Goal: Navigation & Orientation: Find specific page/section

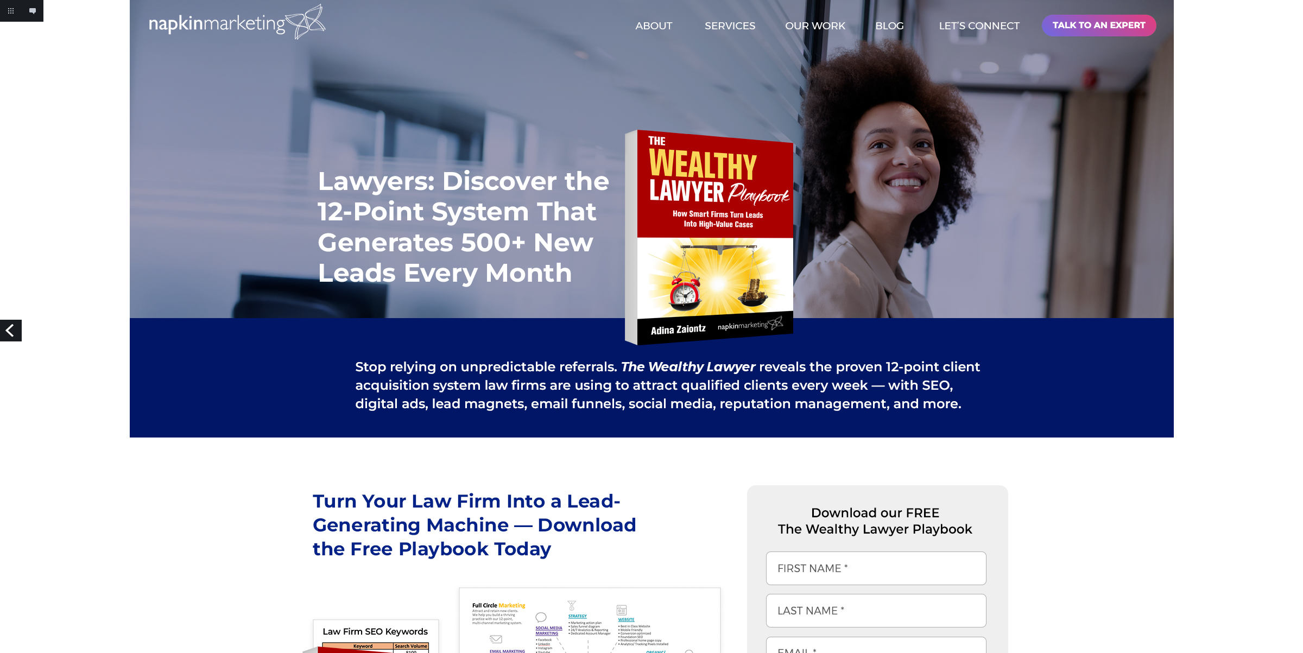
scroll to position [1, 0]
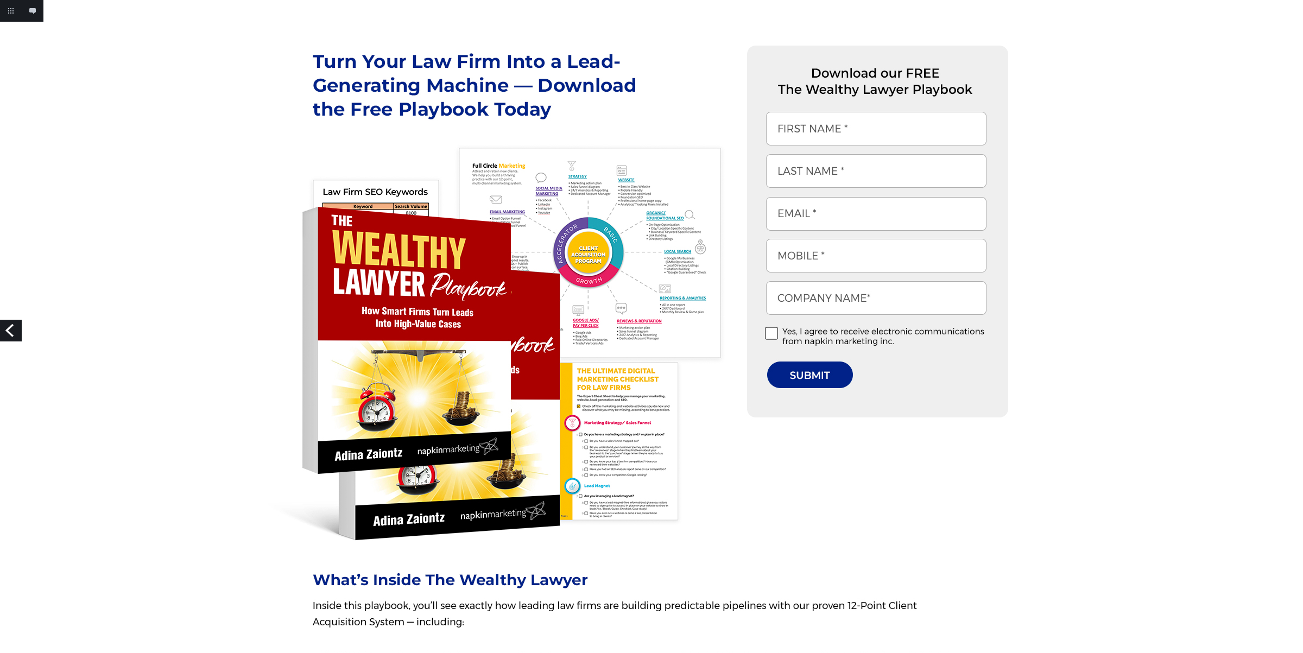
scroll to position [0, 0]
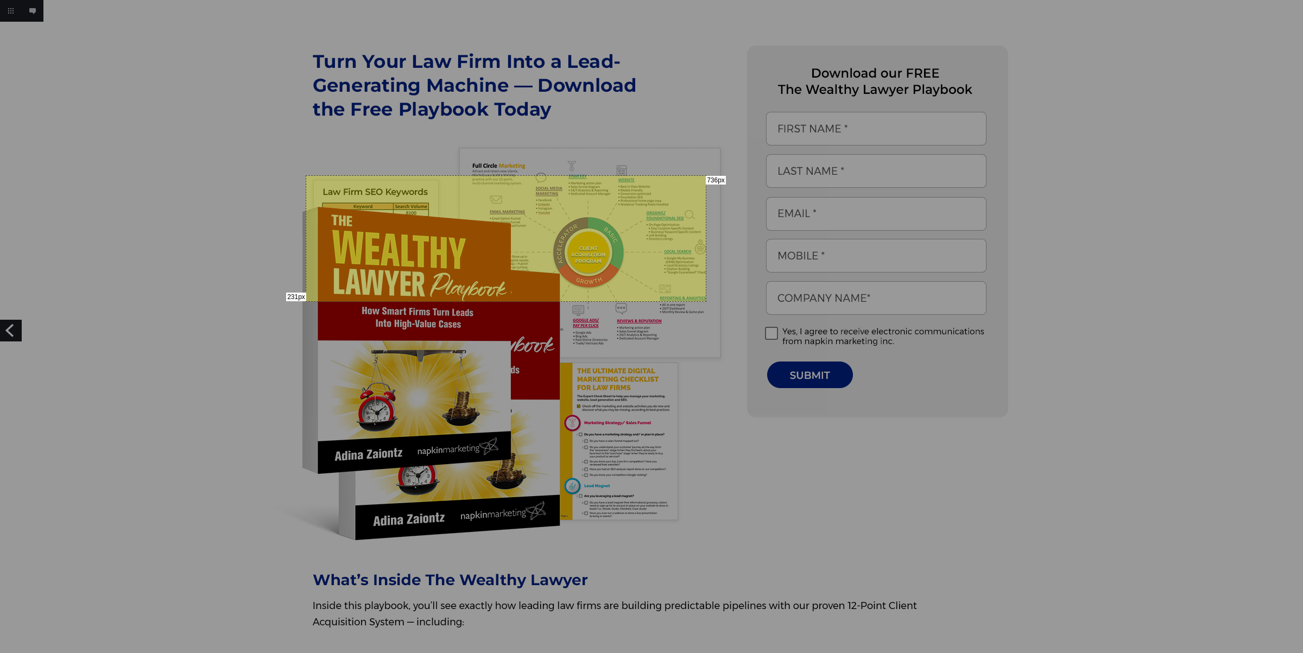
drag, startPoint x: 306, startPoint y: 175, endPoint x: 540, endPoint y: 288, distance: 259.6
click at [704, 304] on div "231px 736px" at bounding box center [651, 326] width 1303 height 653
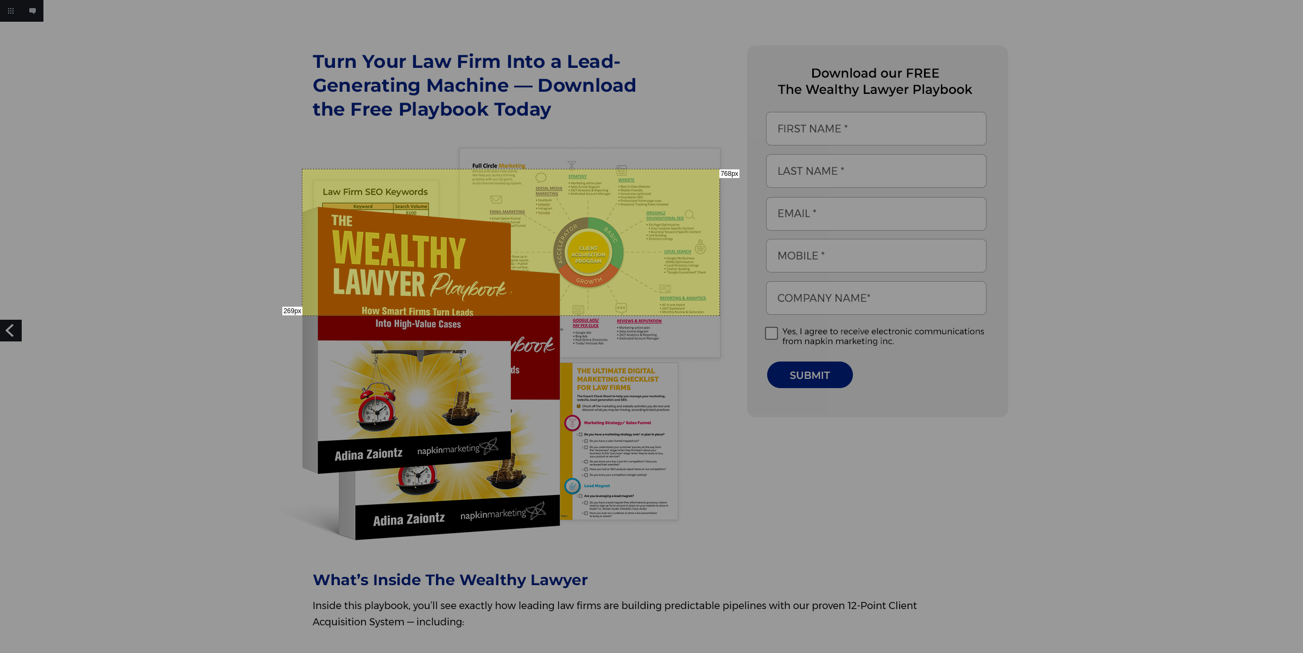
drag, startPoint x: 302, startPoint y: 169, endPoint x: 719, endPoint y: 315, distance: 441.9
click at [719, 315] on div "269px 768px" at bounding box center [651, 326] width 1303 height 653
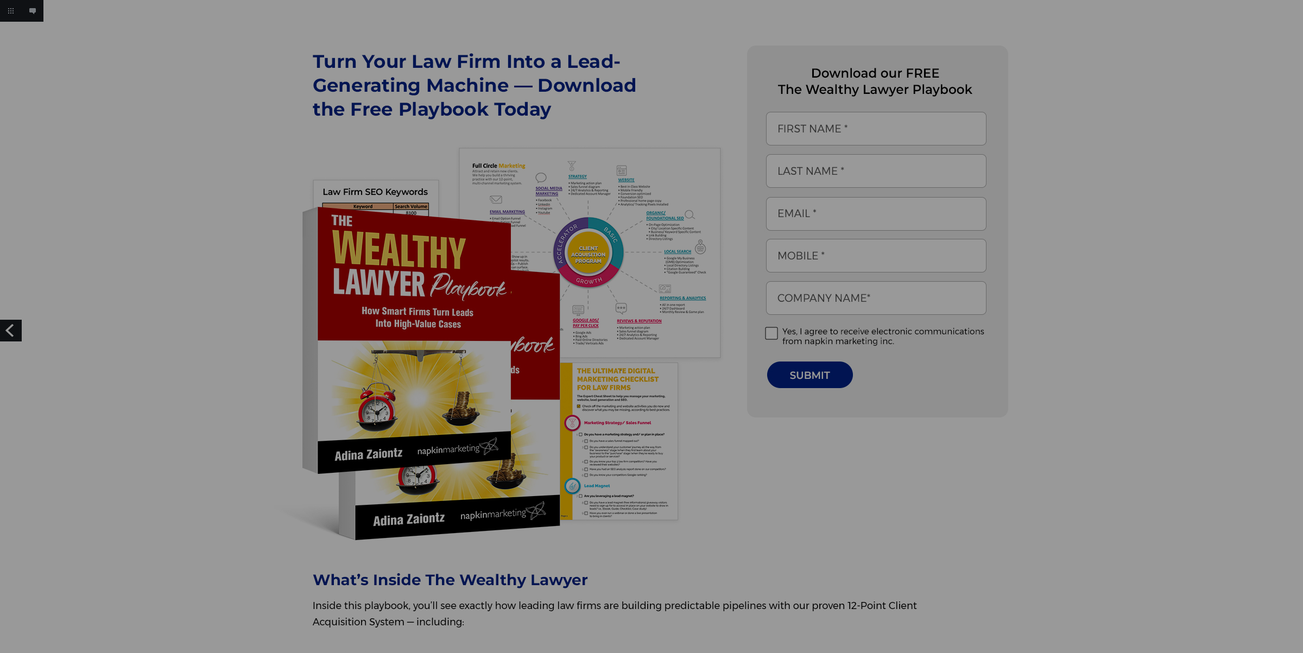
click at [621, 370] on div at bounding box center [651, 326] width 1303 height 653
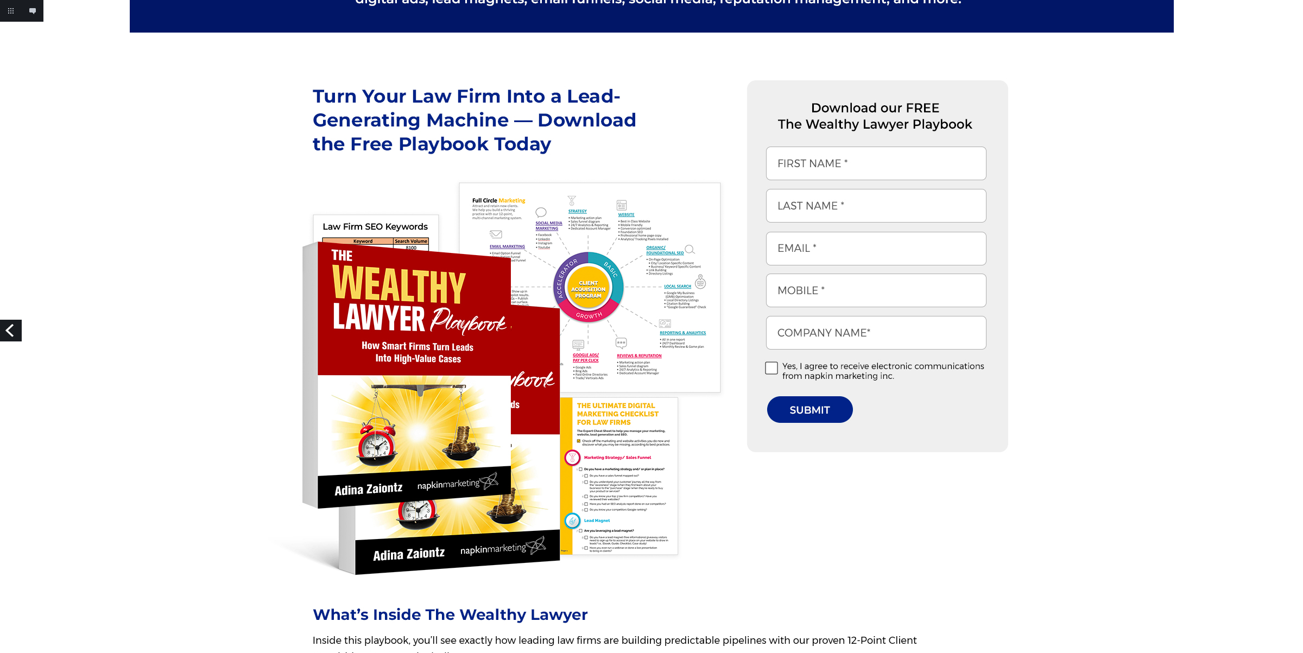
scroll to position [367, 0]
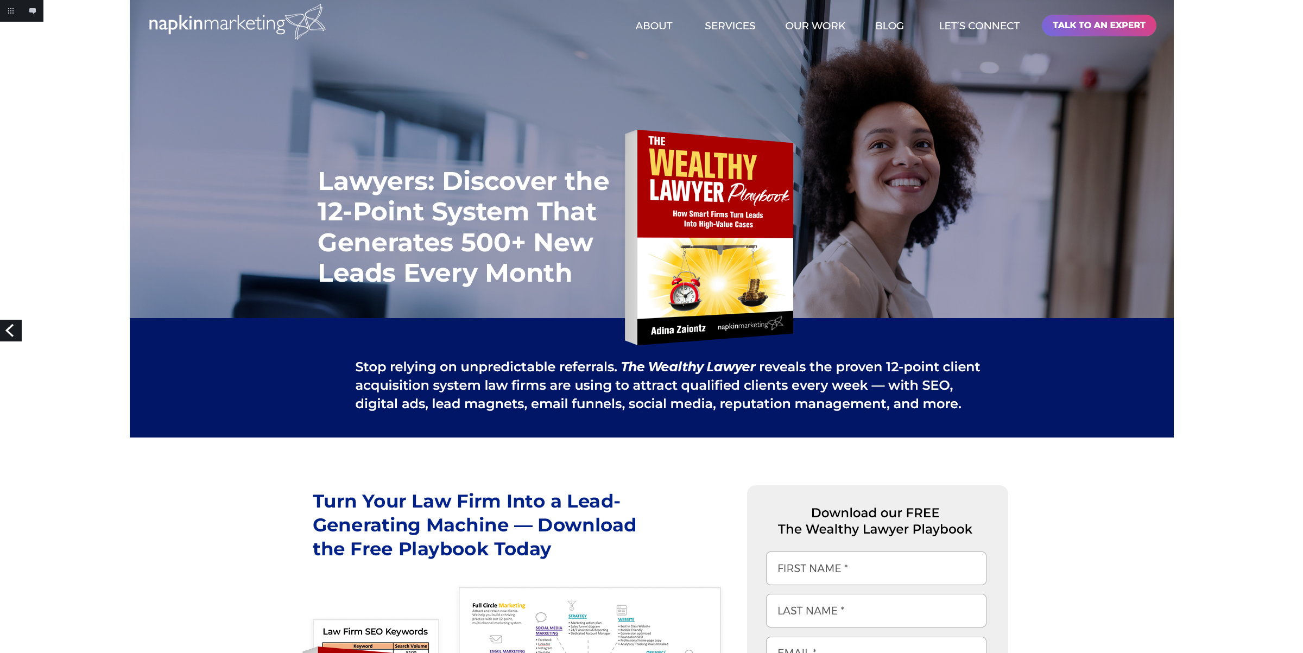
scroll to position [367, 0]
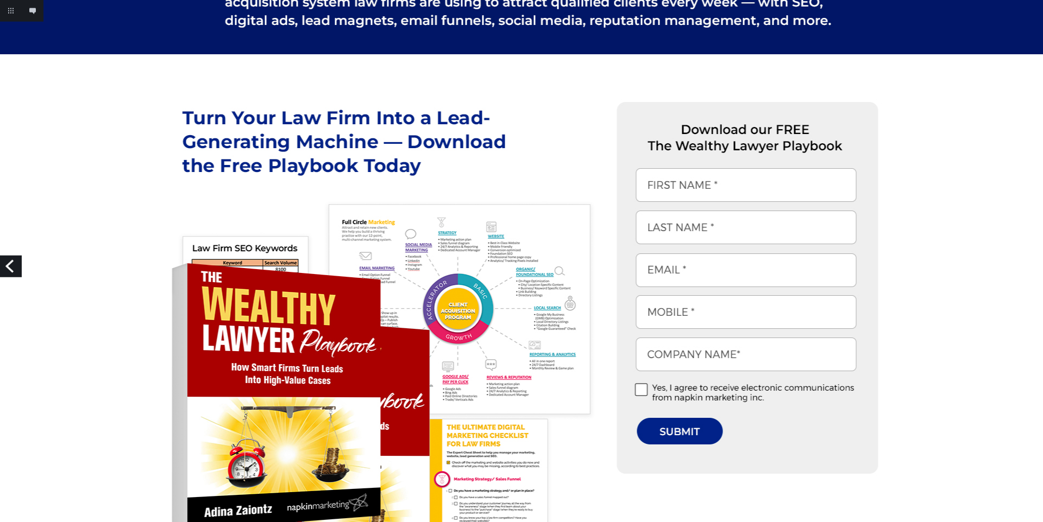
scroll to position [375, 0]
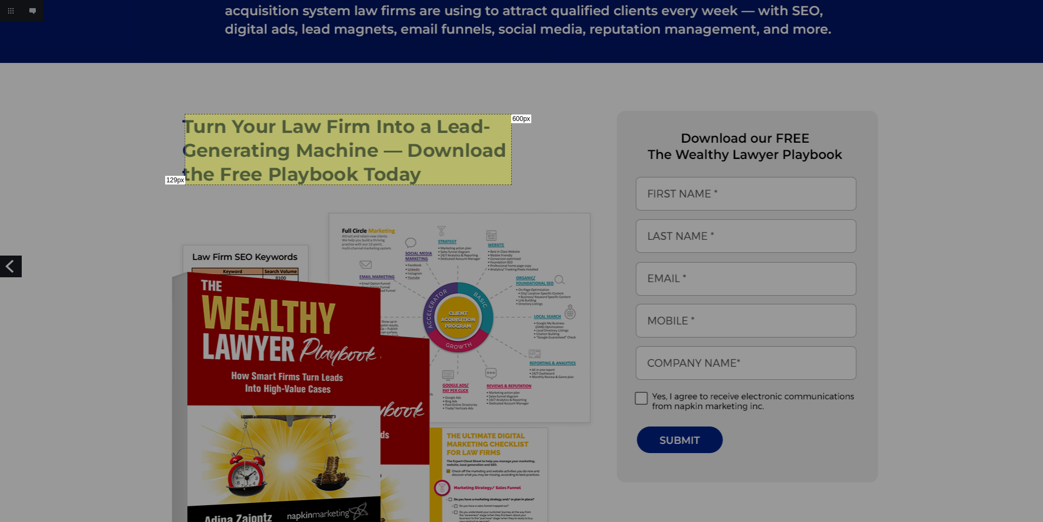
drag, startPoint x: 185, startPoint y: 114, endPoint x: 510, endPoint y: 184, distance: 333.3
click at [510, 184] on div "129px 600px" at bounding box center [521, 261] width 1043 height 522
click at [392, 94] on div "129px 600px" at bounding box center [521, 261] width 1043 height 522
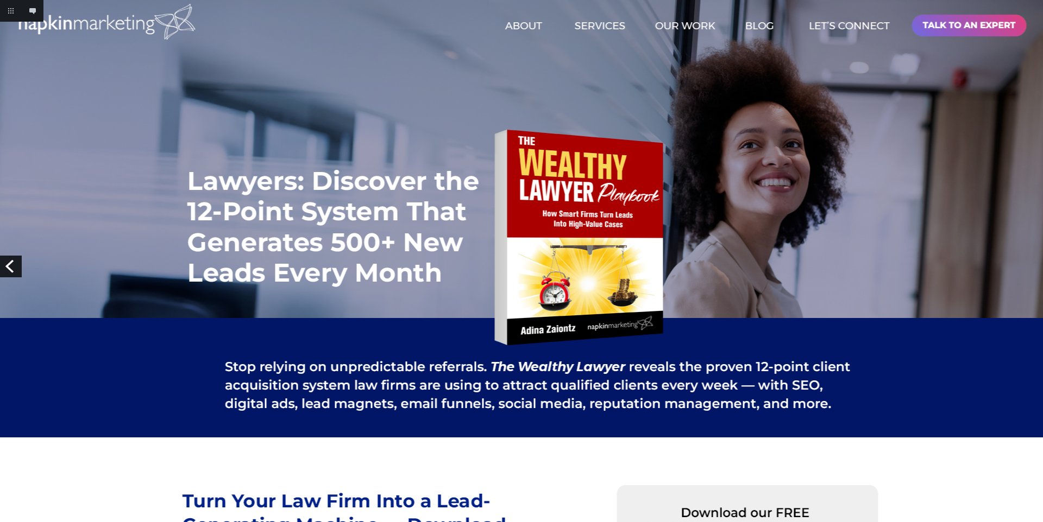
scroll to position [150, 0]
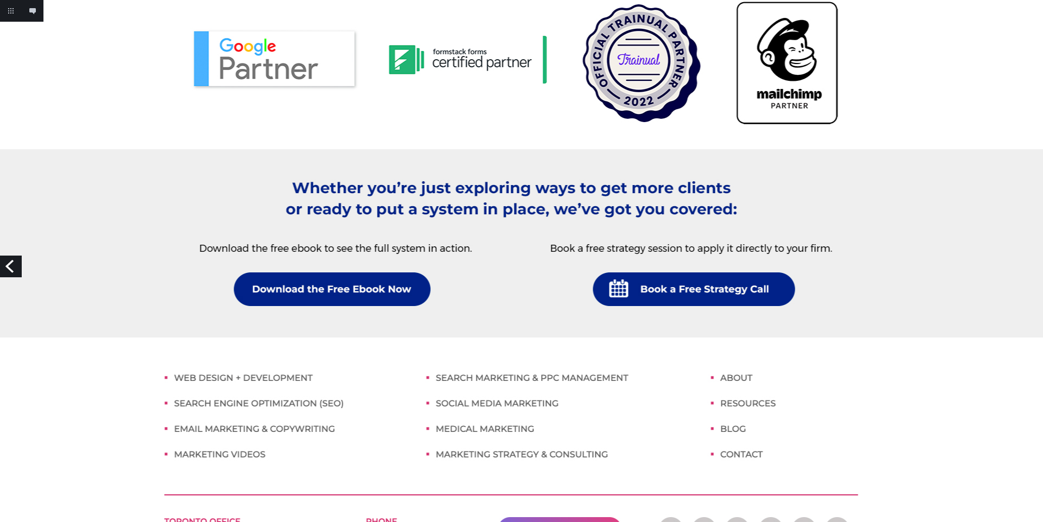
scroll to position [1890, 0]
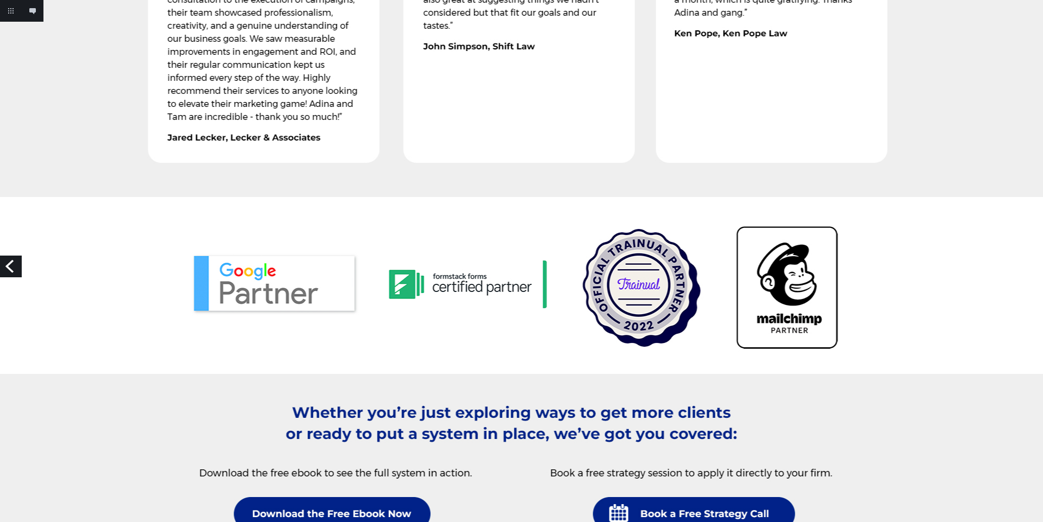
click at [6, 267] on link "Previous" at bounding box center [11, 267] width 22 height 22
click at [12, 272] on link "Previous" at bounding box center [11, 267] width 22 height 22
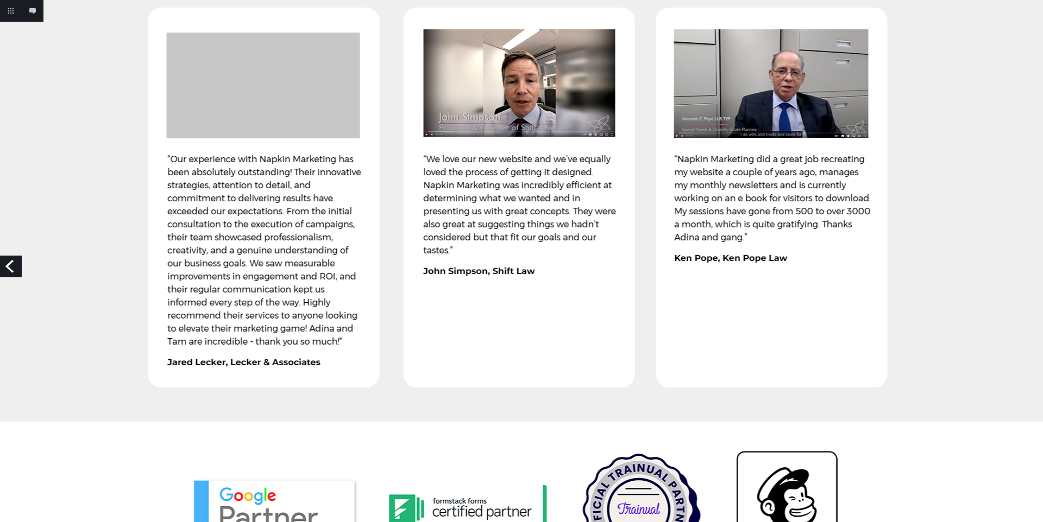
scroll to position [1290, 0]
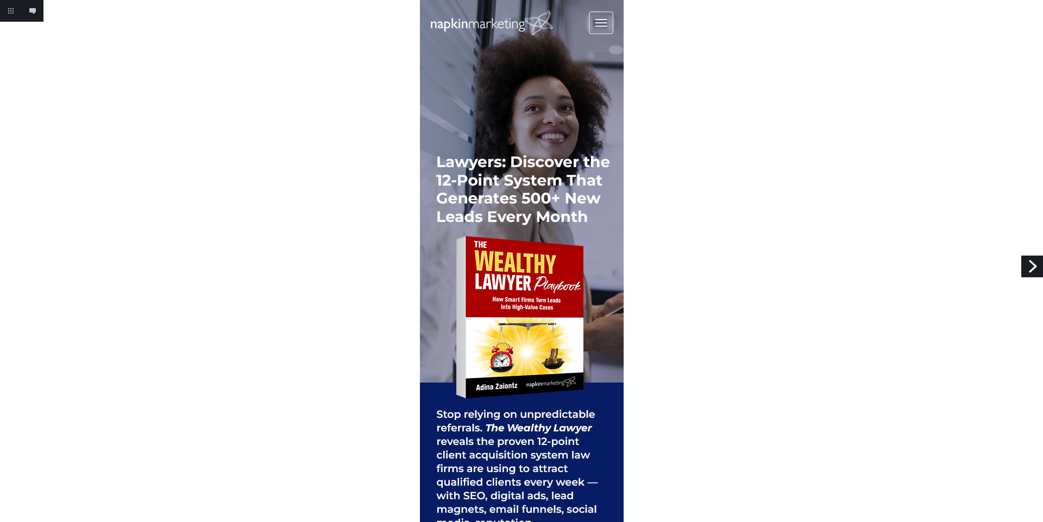
click at [1032, 268] on link "Next" at bounding box center [1032, 267] width 22 height 22
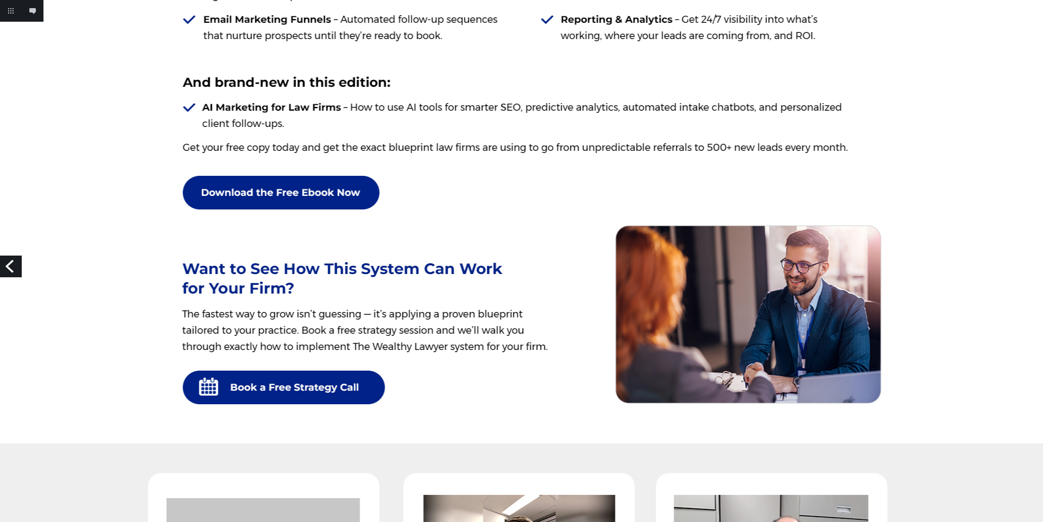
scroll to position [899, 0]
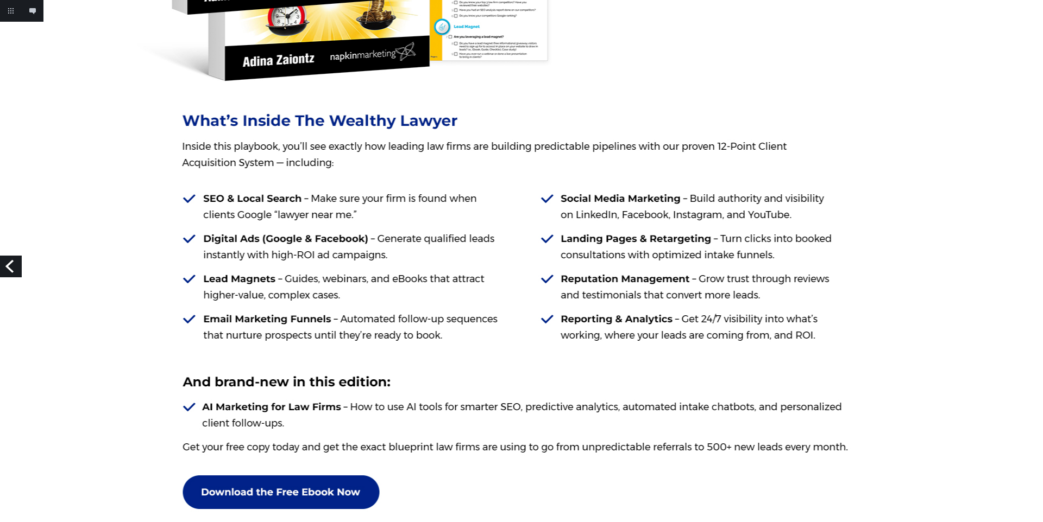
click at [351, 215] on img at bounding box center [521, 494] width 1044 height 2787
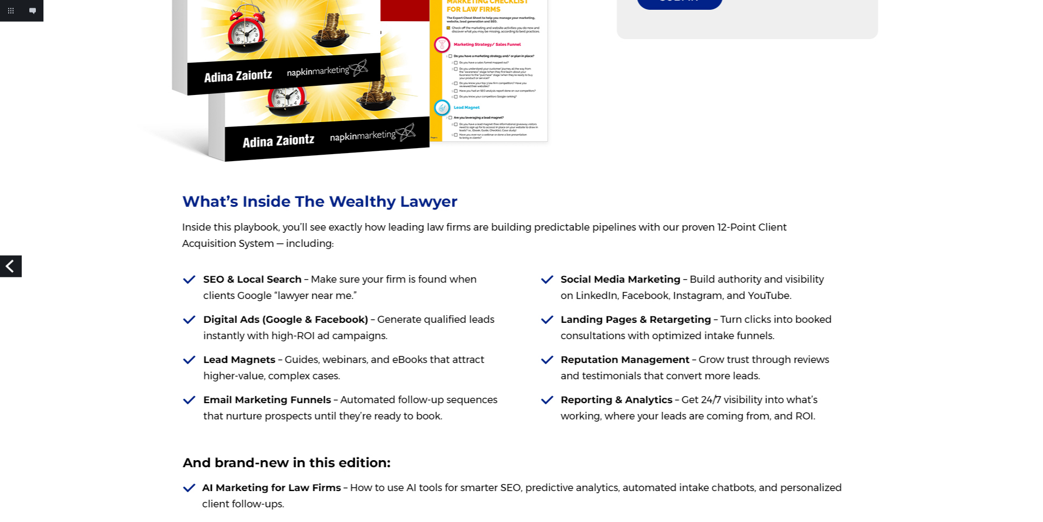
scroll to position [824, 0]
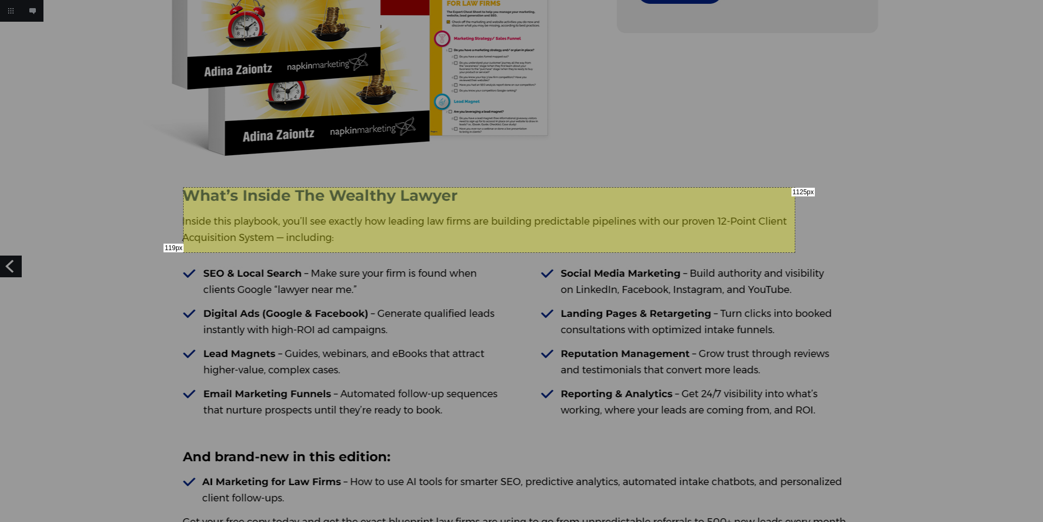
drag, startPoint x: 183, startPoint y: 187, endPoint x: 794, endPoint y: 252, distance: 614.3
click at [794, 252] on div "119px 1125px" at bounding box center [521, 261] width 1043 height 522
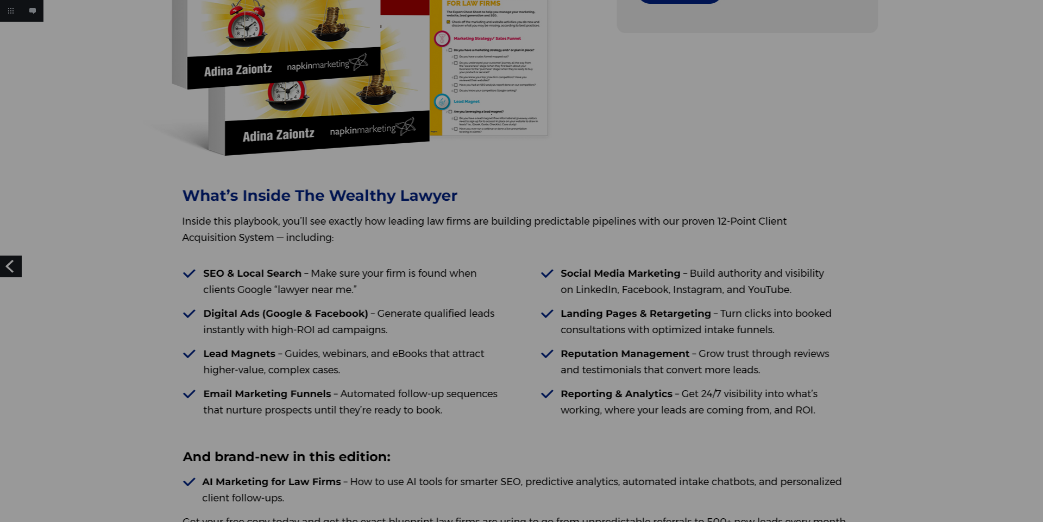
click at [491, 114] on div at bounding box center [521, 261] width 1043 height 522
